Goal: Navigation & Orientation: Find specific page/section

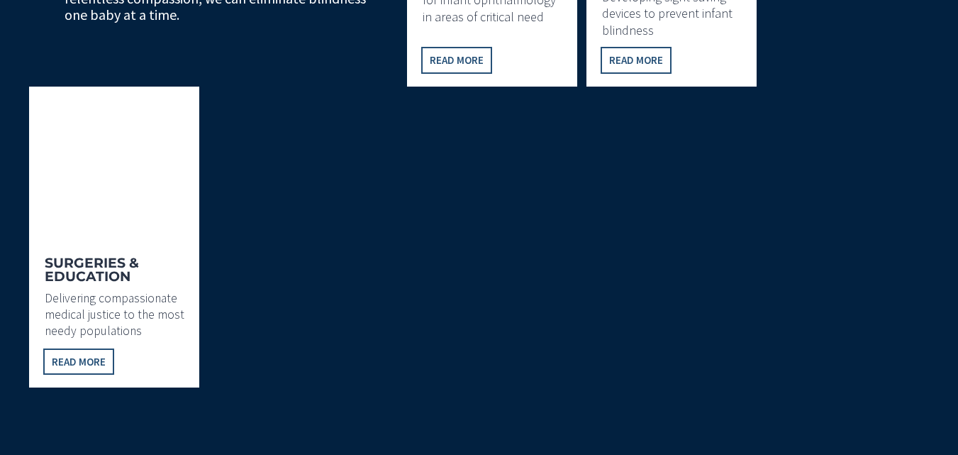
scroll to position [1201, 0]
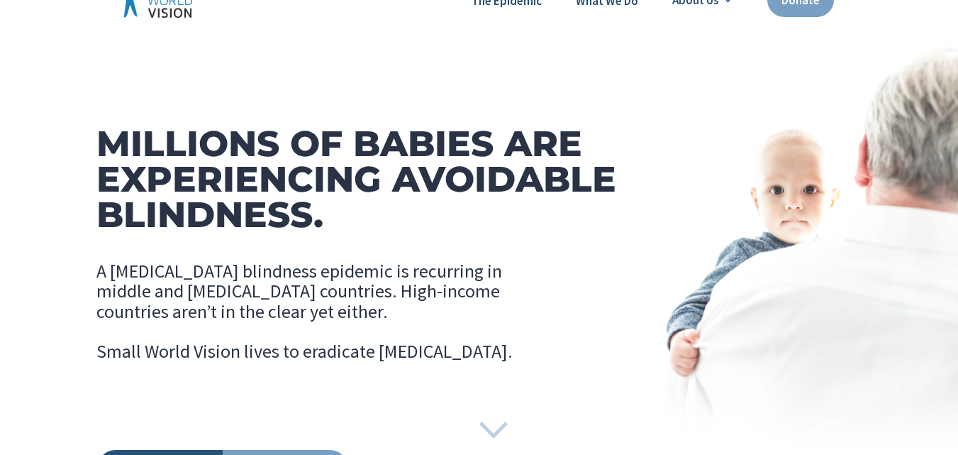
scroll to position [0, 0]
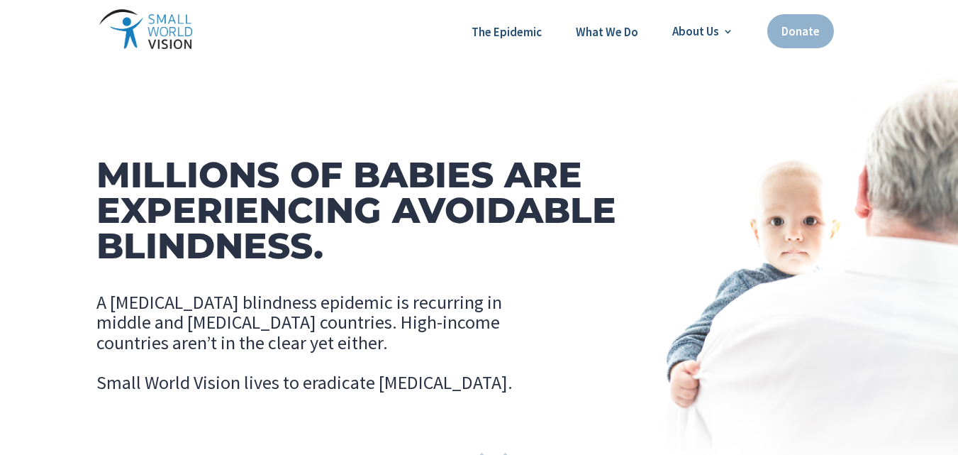
click at [798, 41] on link "Donate" at bounding box center [800, 31] width 67 height 34
click at [599, 29] on link "What We Do" at bounding box center [607, 32] width 62 height 18
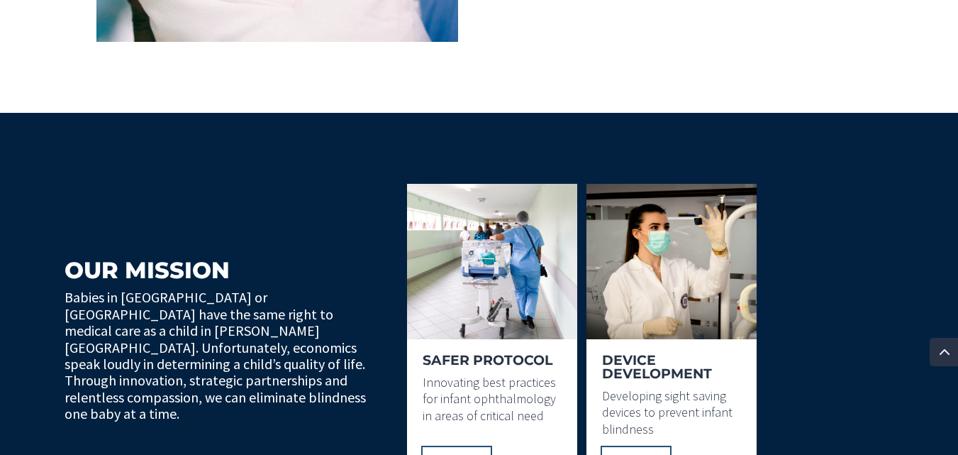
scroll to position [784, 0]
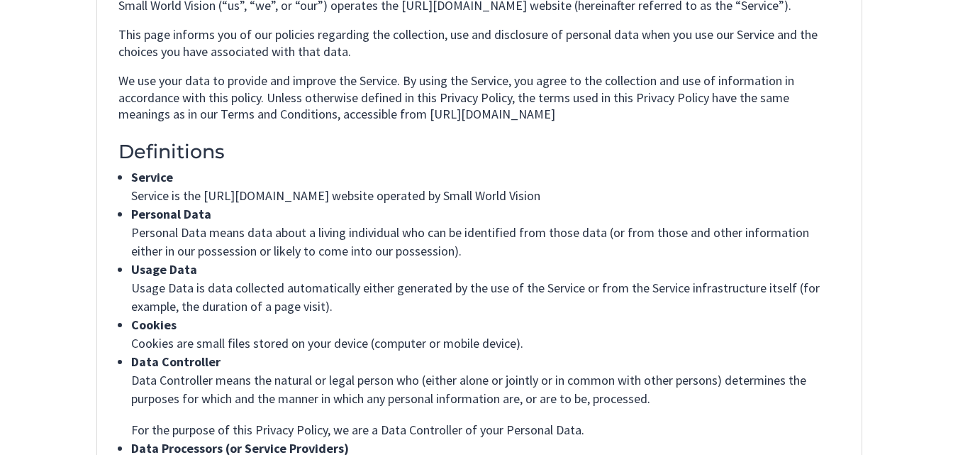
scroll to position [44, 0]
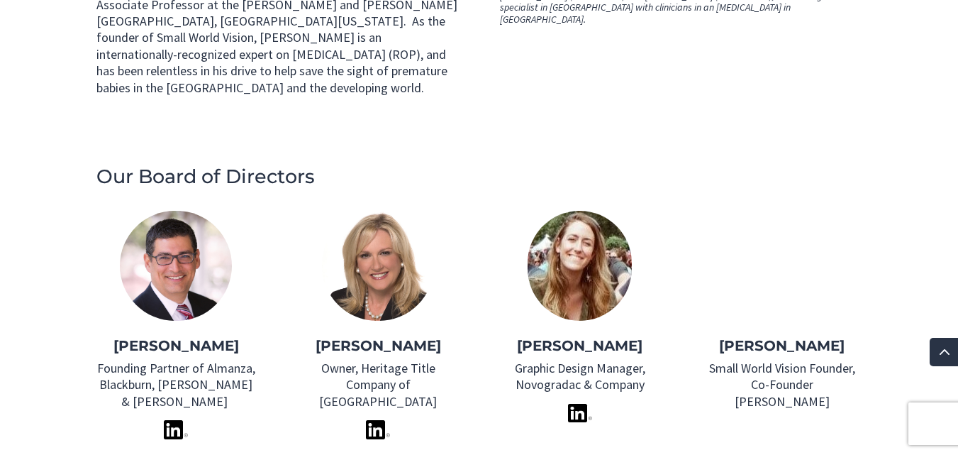
scroll to position [895, 0]
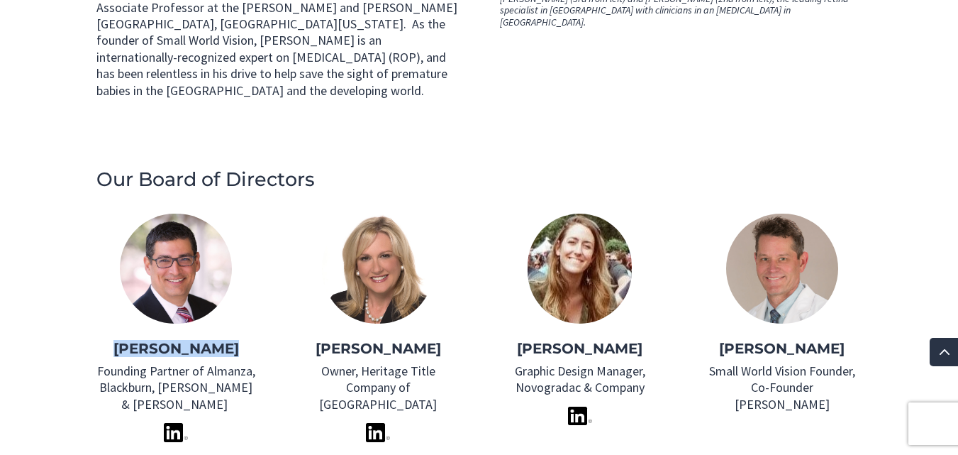
drag, startPoint x: 242, startPoint y: 281, endPoint x: 93, endPoint y: 277, distance: 149.0
click at [94, 277] on div "Our Founder [PERSON_NAME], MD, or just ‘Armie’ to his friends, is a force of na…" at bounding box center [479, 76] width 958 height 872
copy strong "[PERSON_NAME]"
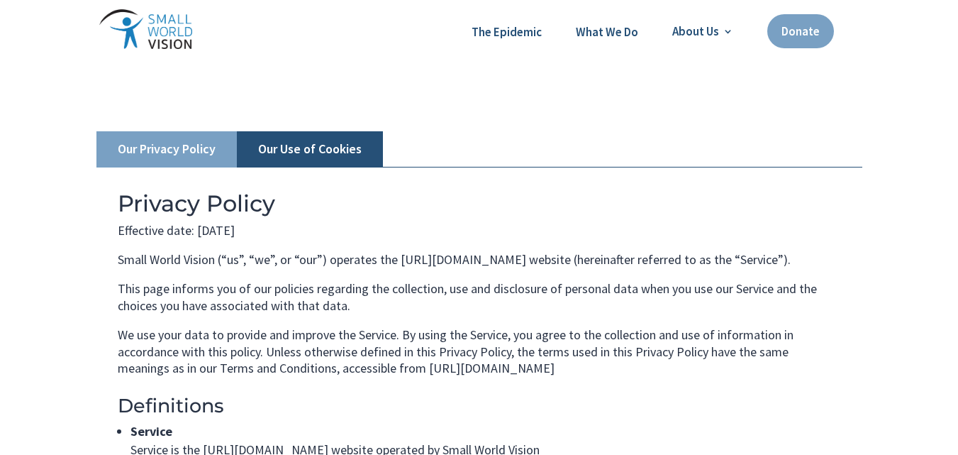
click at [282, 152] on link "Our Use of Cookies" at bounding box center [310, 149] width 146 height 36
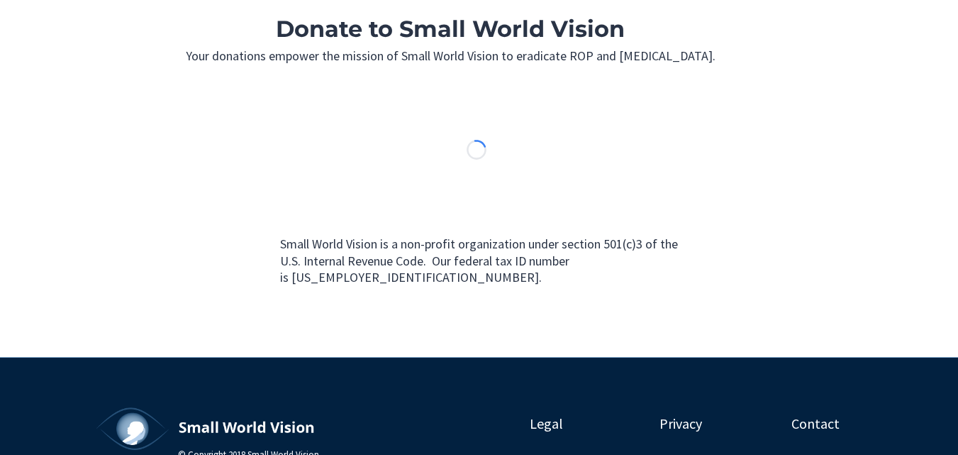
scroll to position [116, 0]
